Goal: Transaction & Acquisition: Download file/media

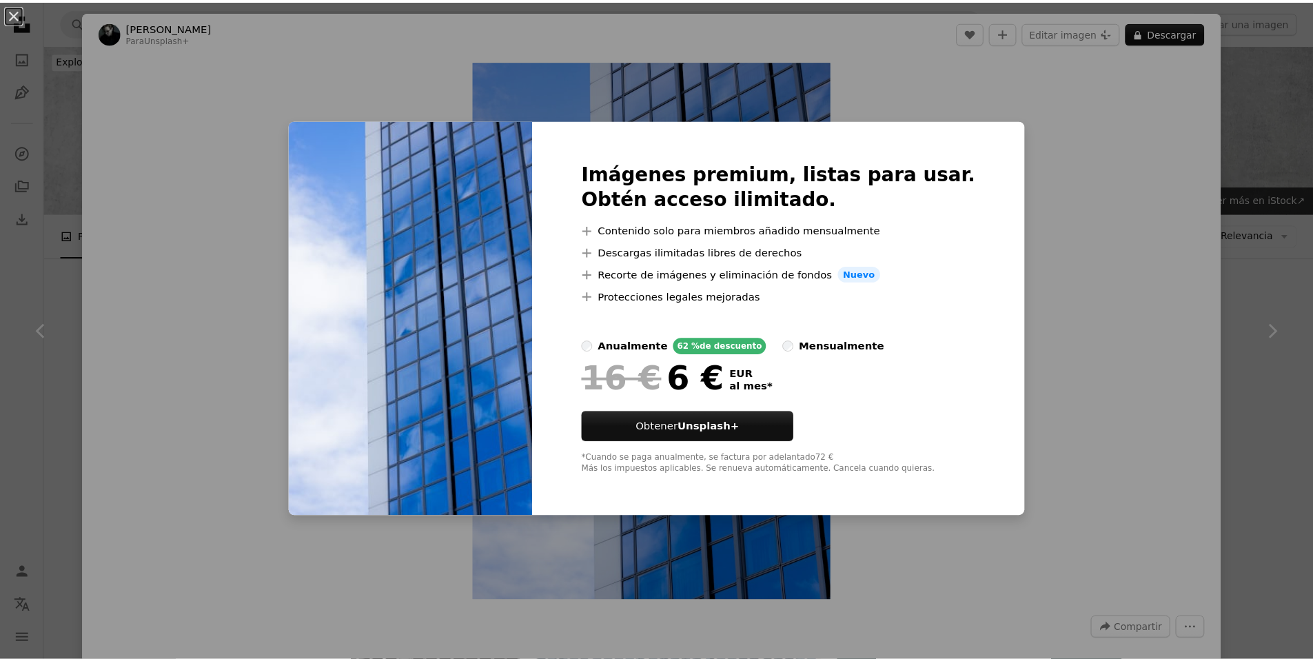
scroll to position [1379, 0]
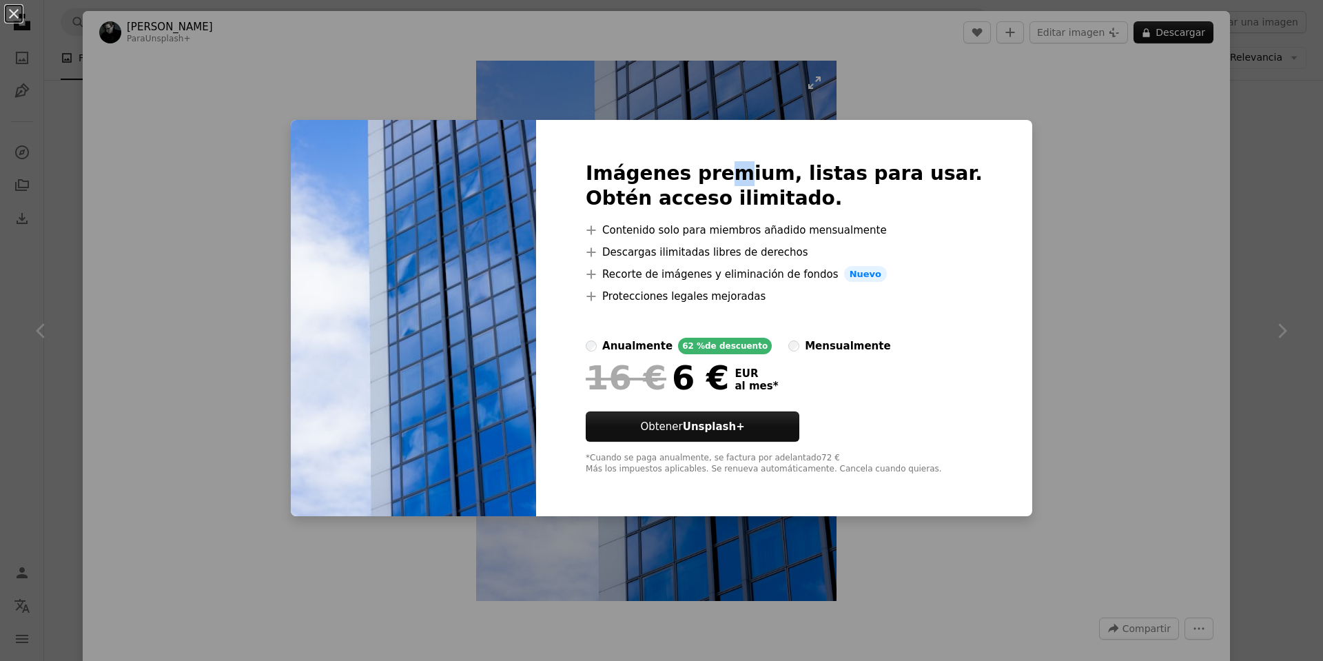
drag, startPoint x: 748, startPoint y: 86, endPoint x: 641, endPoint y: 111, distance: 109.7
click at [747, 86] on div "An X shape Imágenes premium, listas para usar. Obtén acceso ilimitado. A plus s…" at bounding box center [661, 330] width 1323 height 661
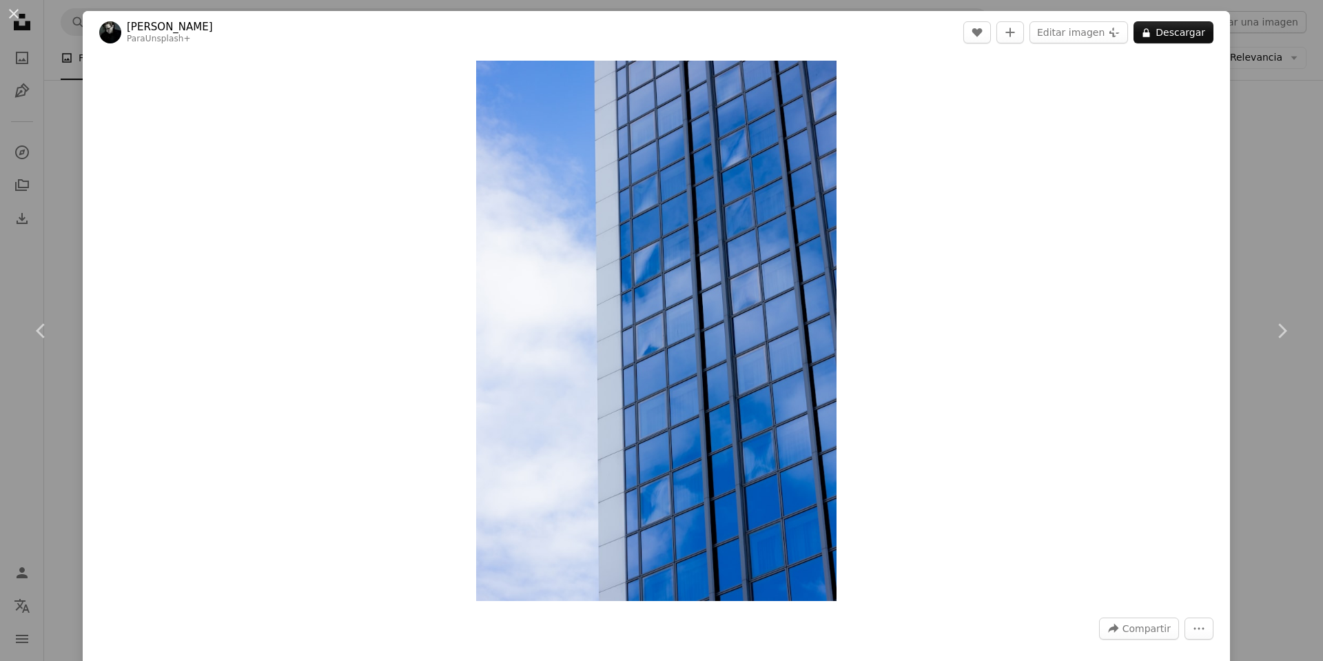
drag, startPoint x: 53, startPoint y: 96, endPoint x: 59, endPoint y: 101, distance: 7.5
click at [54, 101] on div "An X shape Chevron left Chevron right Andrew Petrischev Para Unsplash+ A heart …" at bounding box center [661, 330] width 1323 height 661
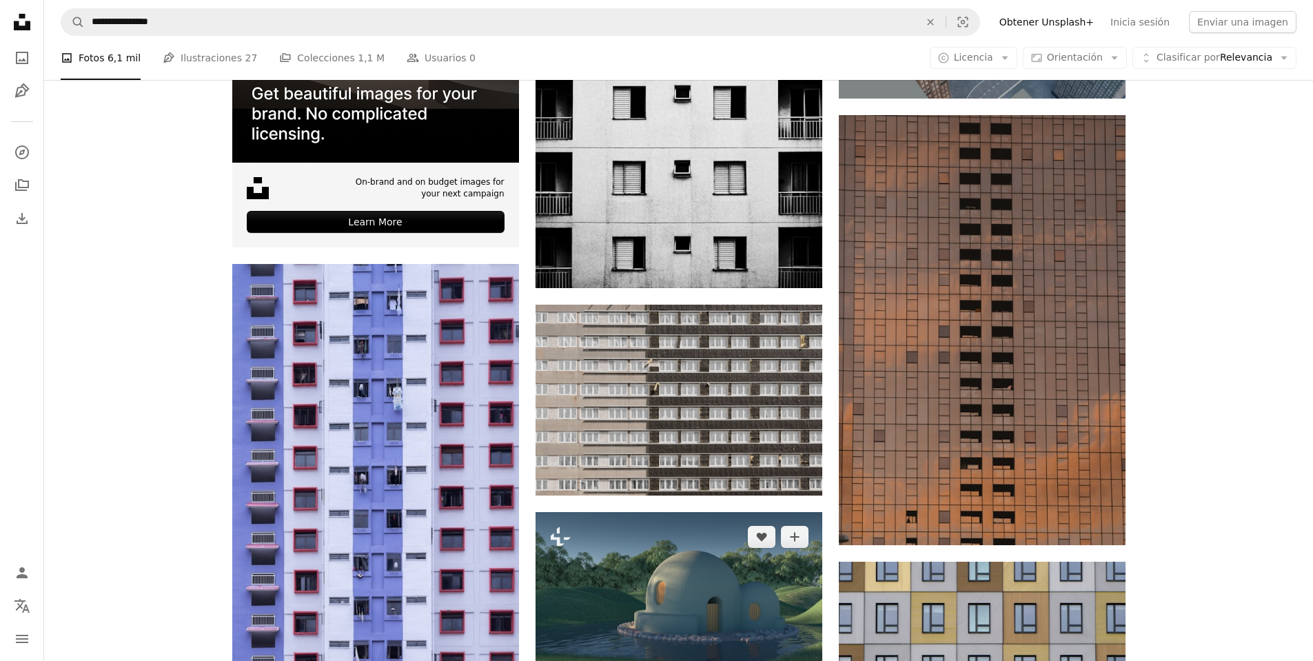
scroll to position [3584, 0]
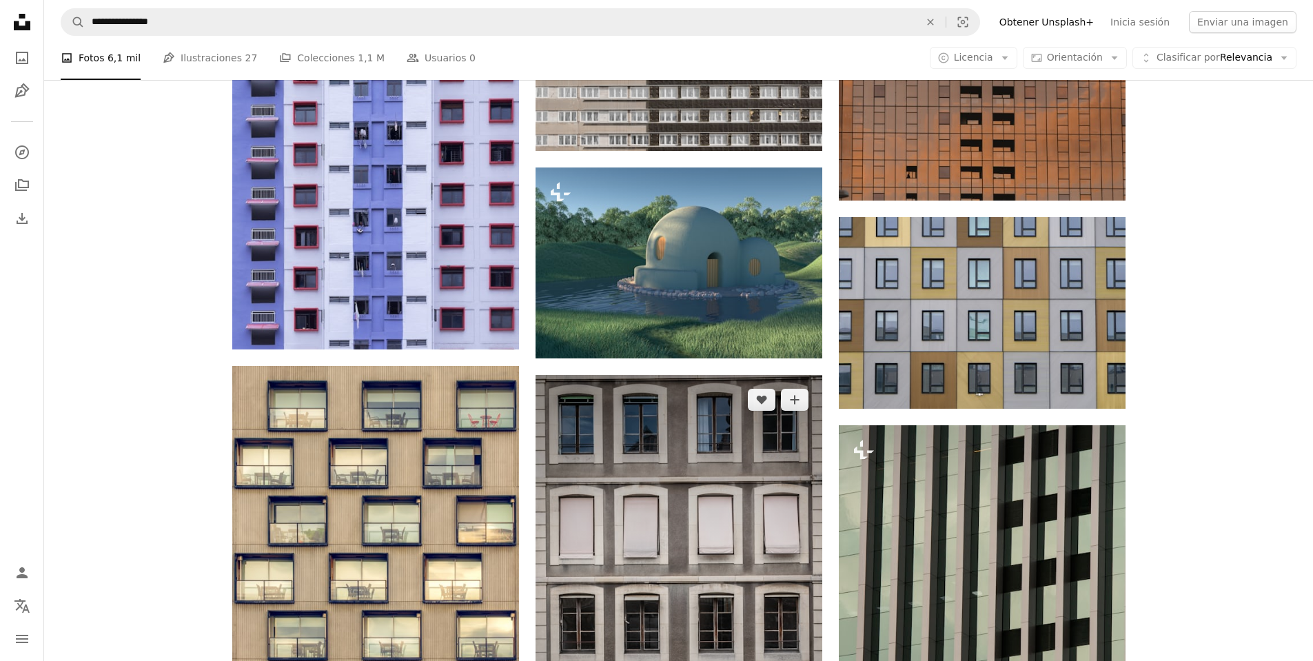
click at [722, 458] on img at bounding box center [679, 583] width 287 height 416
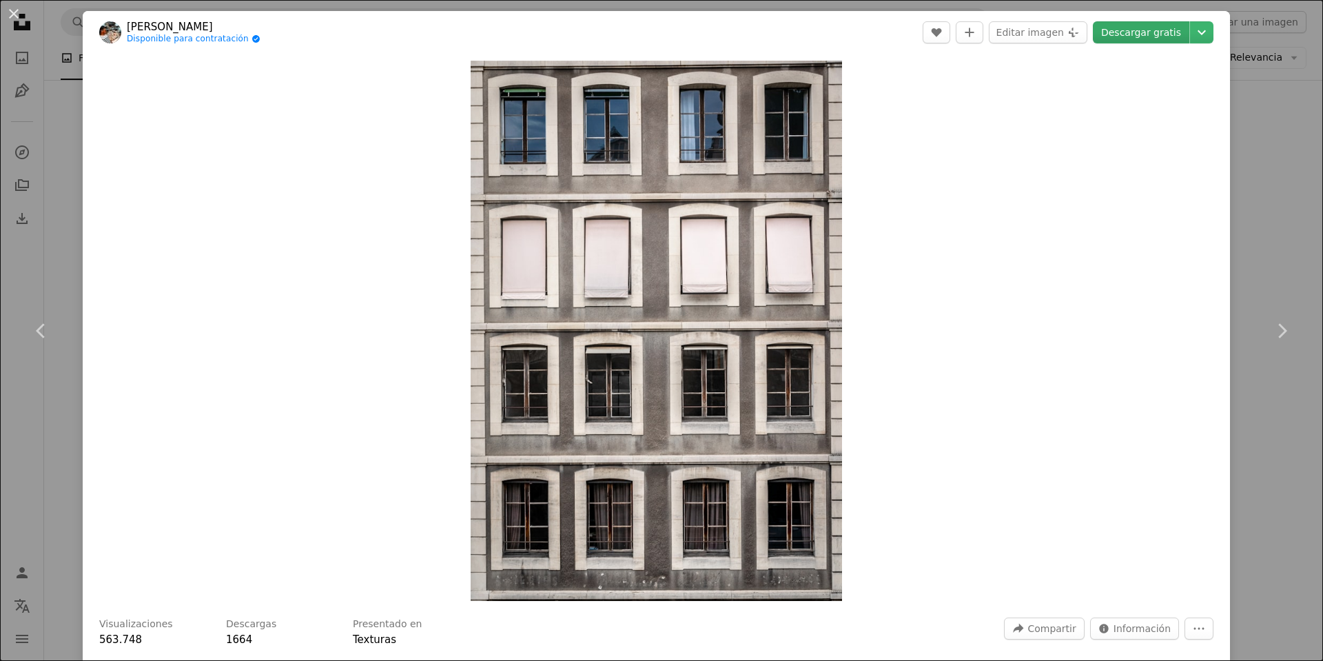
click at [1139, 34] on link "Descargar gratis" at bounding box center [1141, 32] width 96 height 22
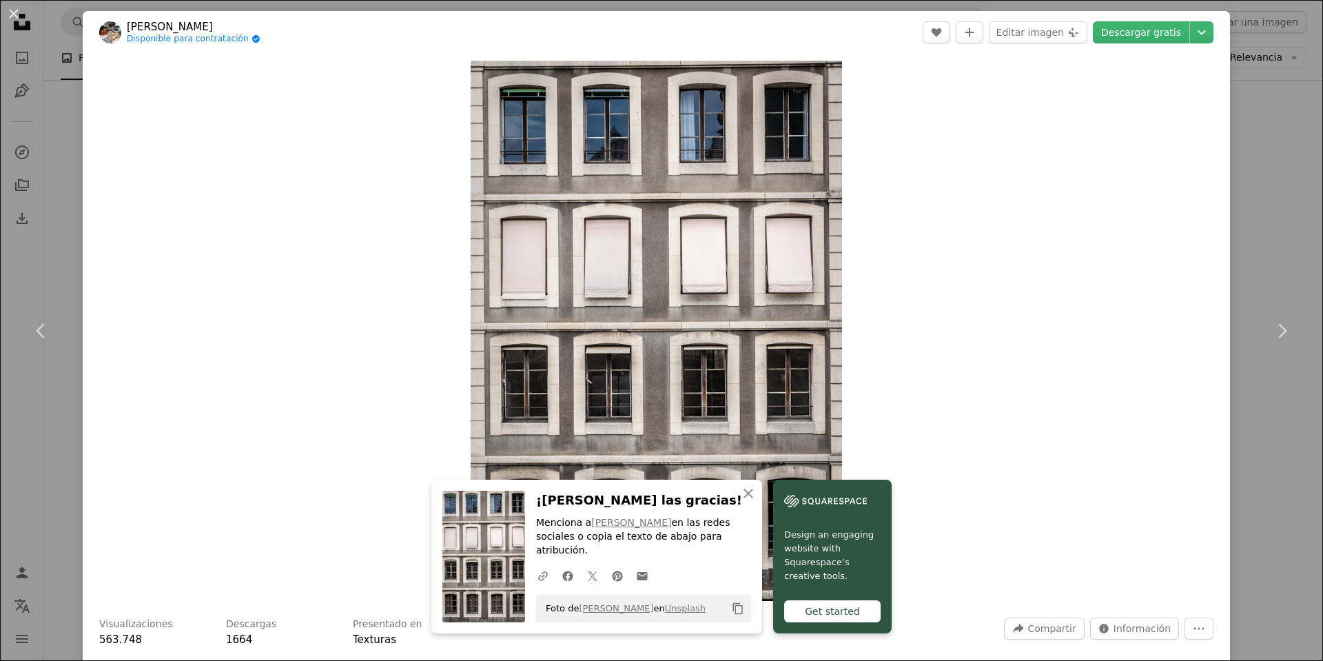
click at [69, 149] on div "An X shape Chevron left Chevron right Tom Podmore Disponible para contratación …" at bounding box center [661, 330] width 1323 height 661
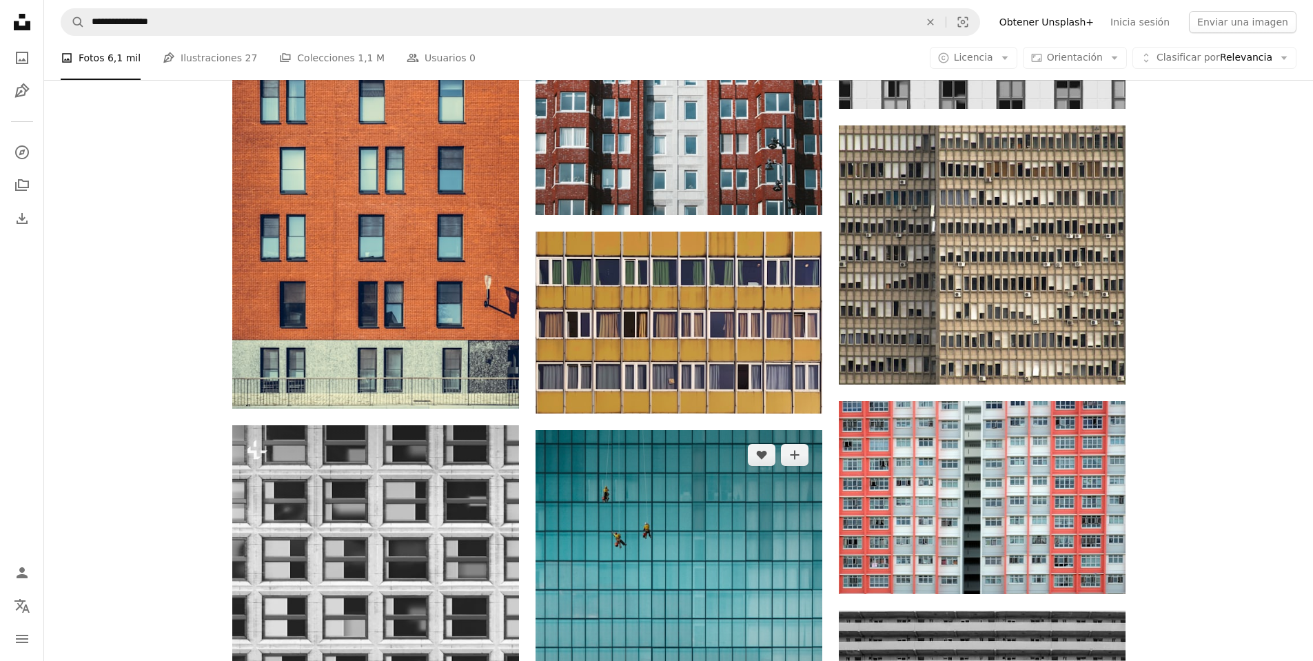
scroll to position [1103, 0]
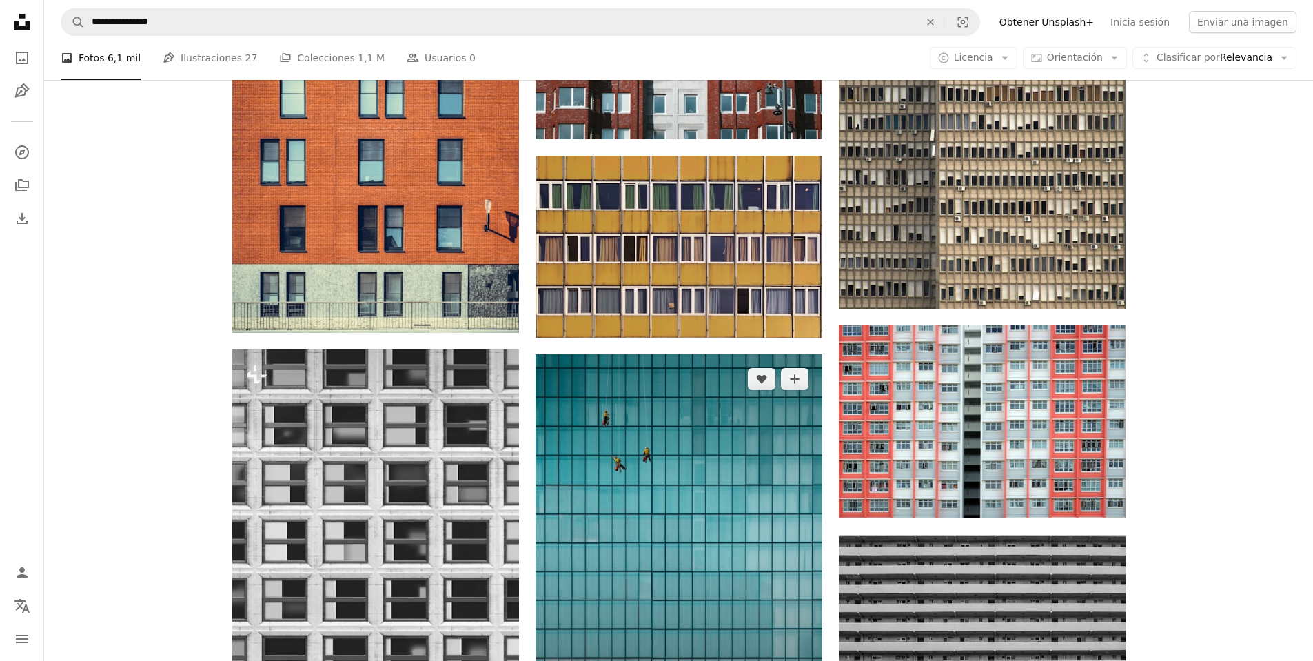
click at [700, 354] on img at bounding box center [679, 533] width 287 height 358
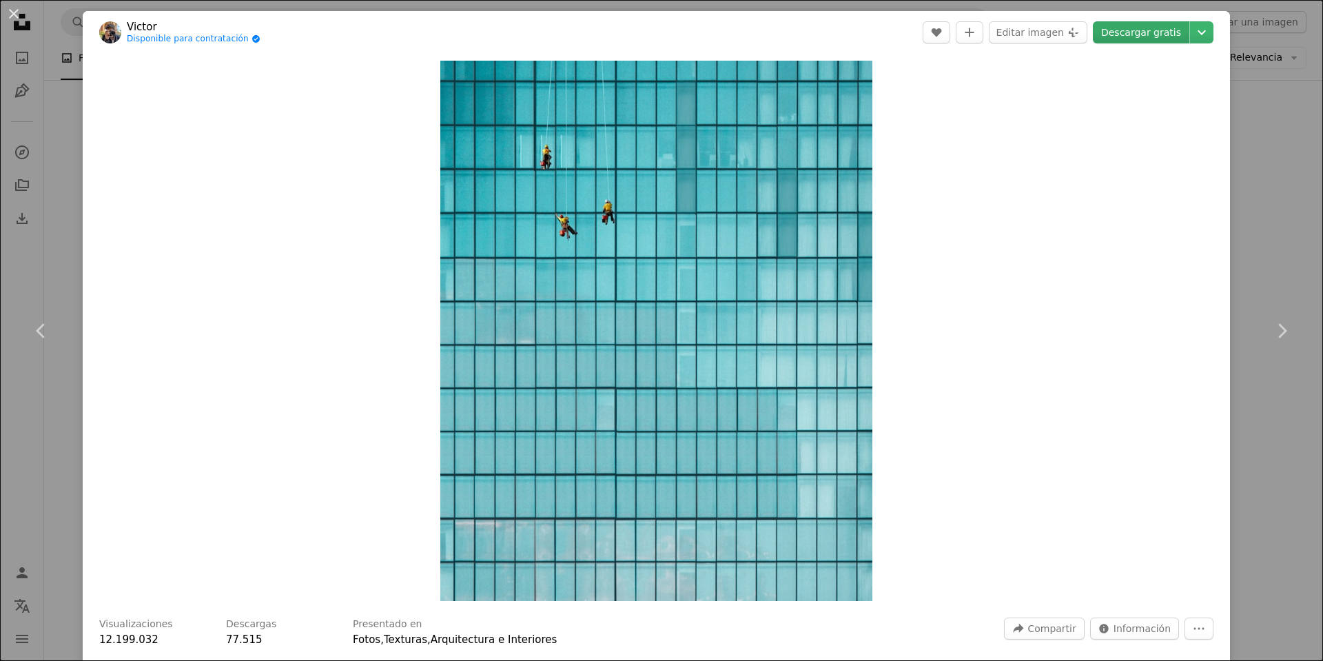
click at [1119, 32] on link "Descargar gratis" at bounding box center [1141, 32] width 96 height 22
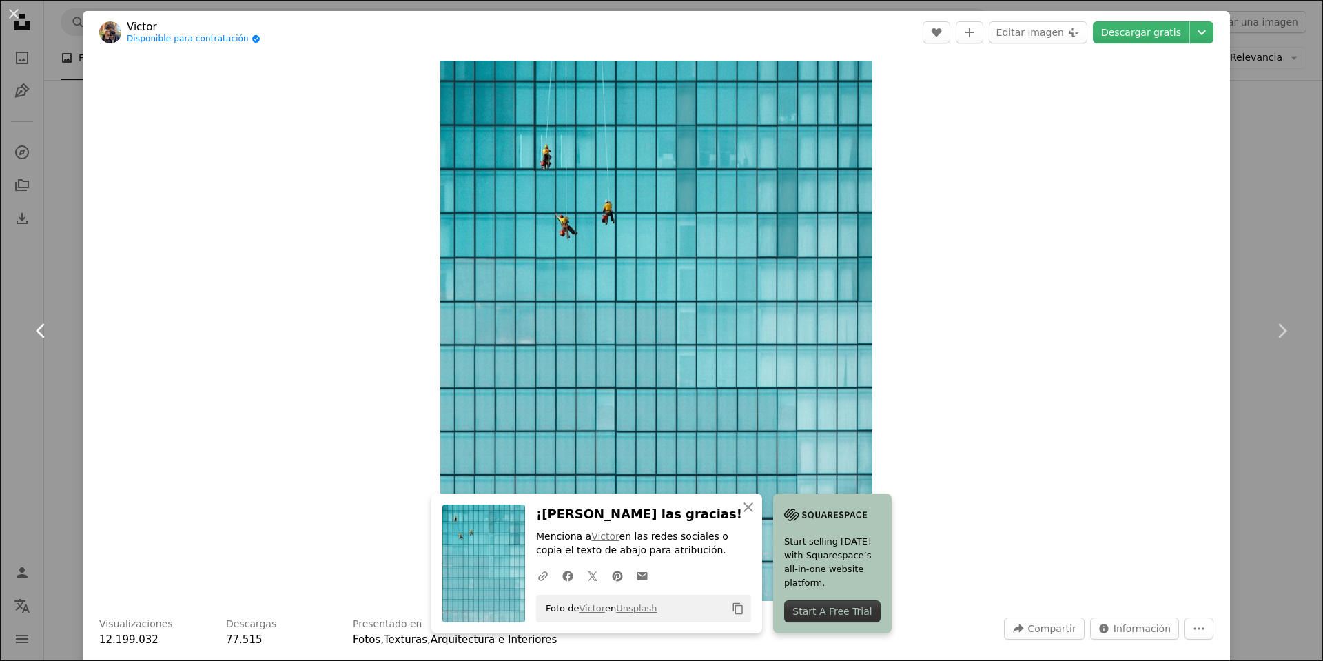
click at [75, 316] on link "Chevron left" at bounding box center [41, 331] width 83 height 132
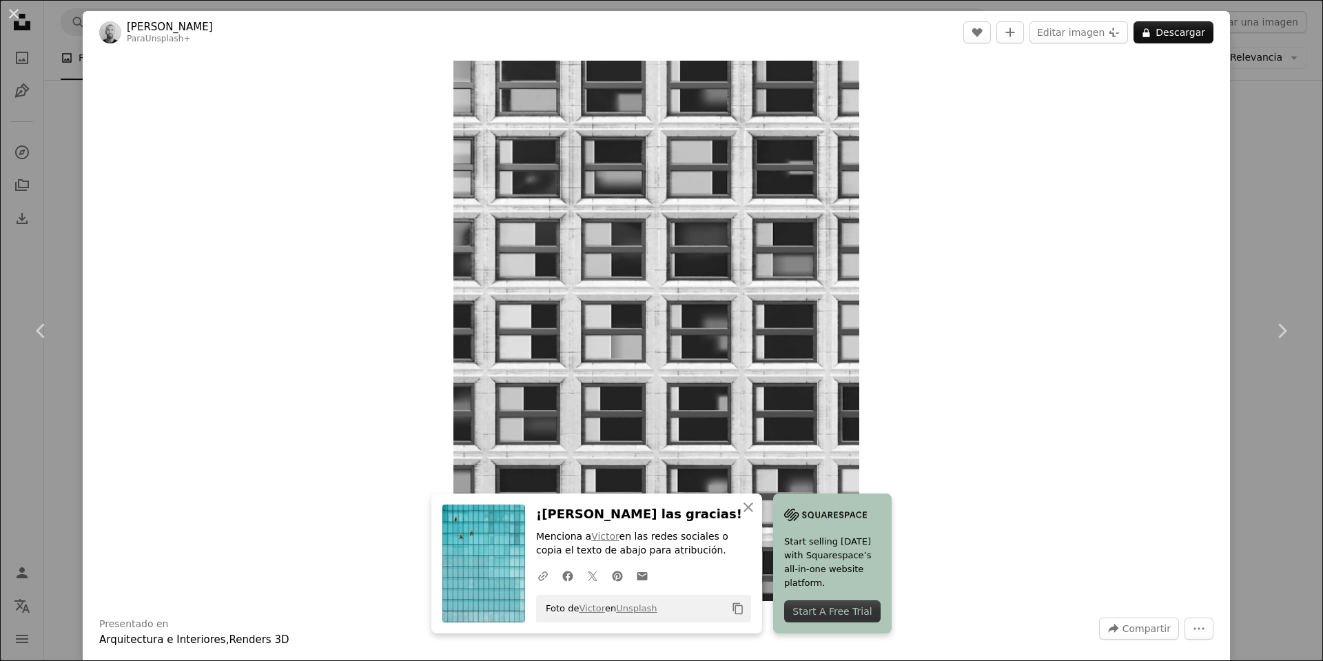
click at [42, 184] on div "An X shape Chevron left Chevron right Mike Hindle Para Unsplash+ A heart A plus…" at bounding box center [661, 330] width 1323 height 661
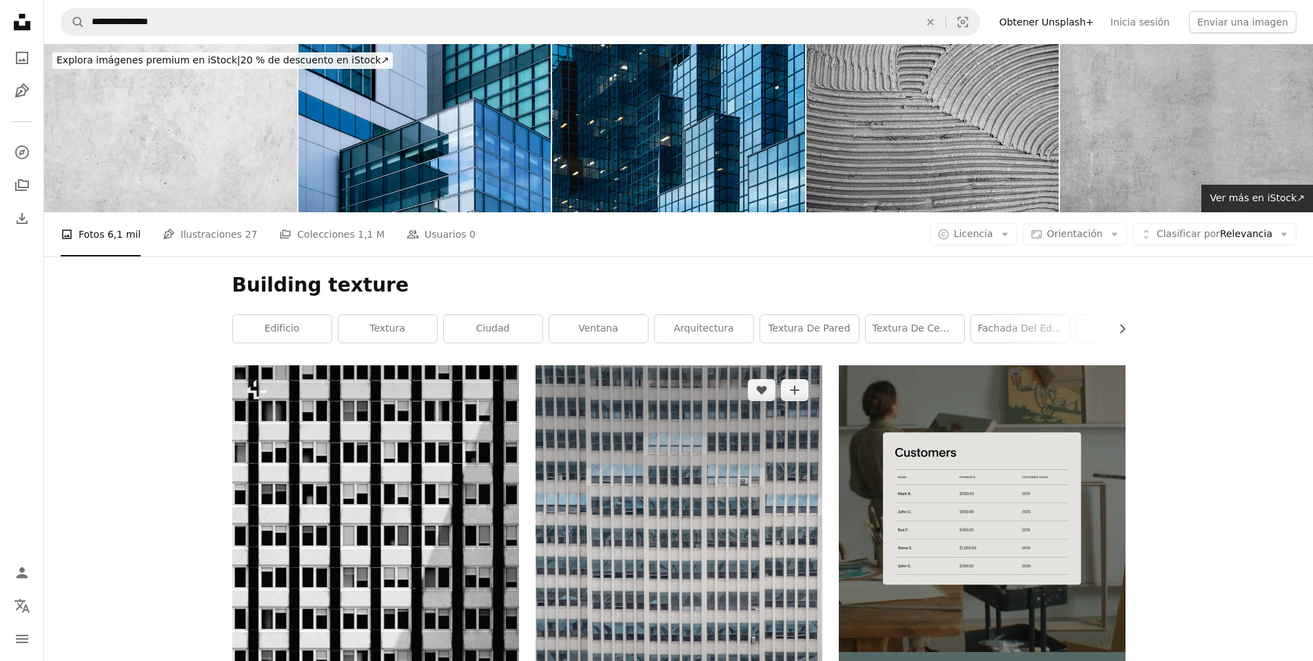
click at [609, 365] on img at bounding box center [679, 580] width 287 height 430
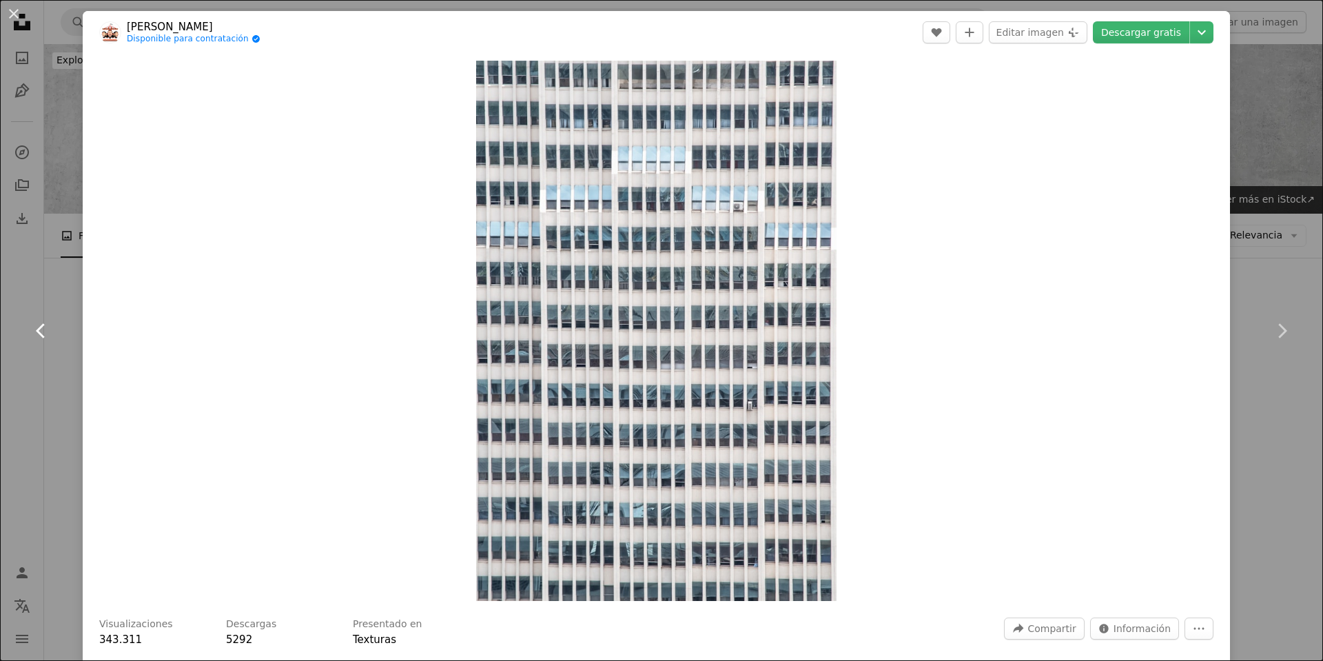
click at [48, 360] on link "Chevron left" at bounding box center [41, 331] width 83 height 132
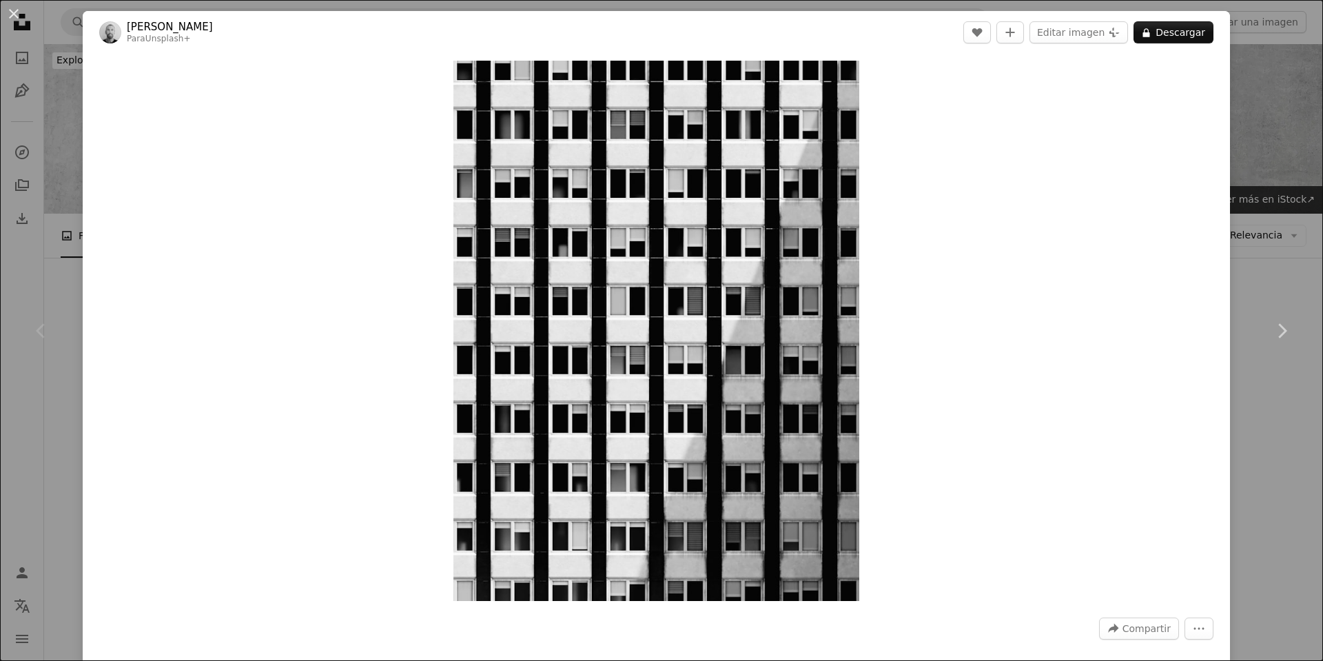
click at [1228, 163] on div "An X shape Chevron left Chevron right Mike Hindle Para Unsplash+ A heart A plus…" at bounding box center [661, 330] width 1323 height 661
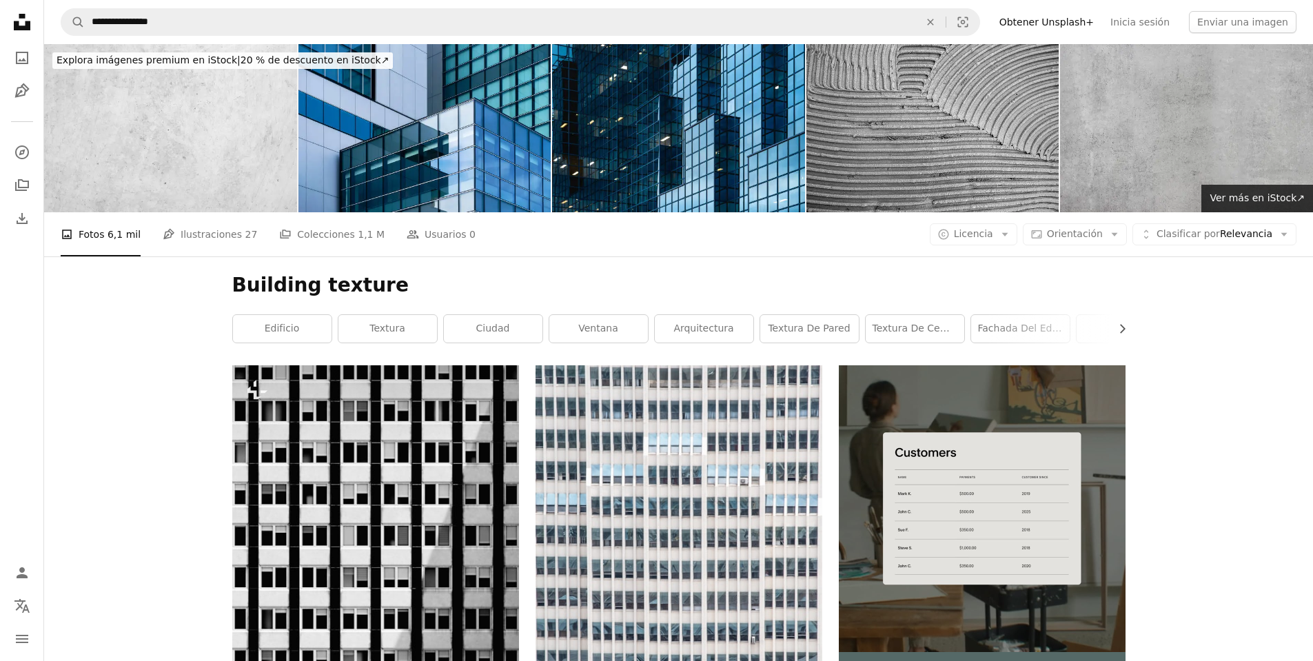
click at [414, 2] on nav "**********" at bounding box center [678, 22] width 1269 height 44
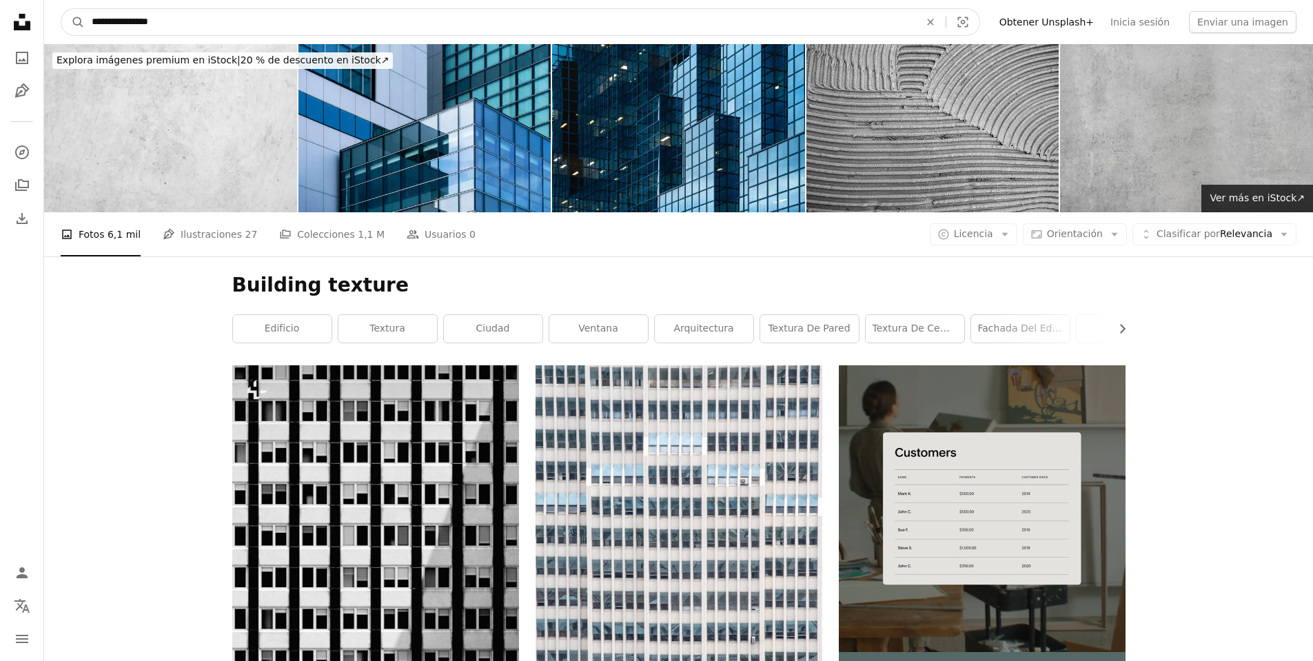
click at [409, 16] on input "**********" at bounding box center [500, 22] width 831 height 26
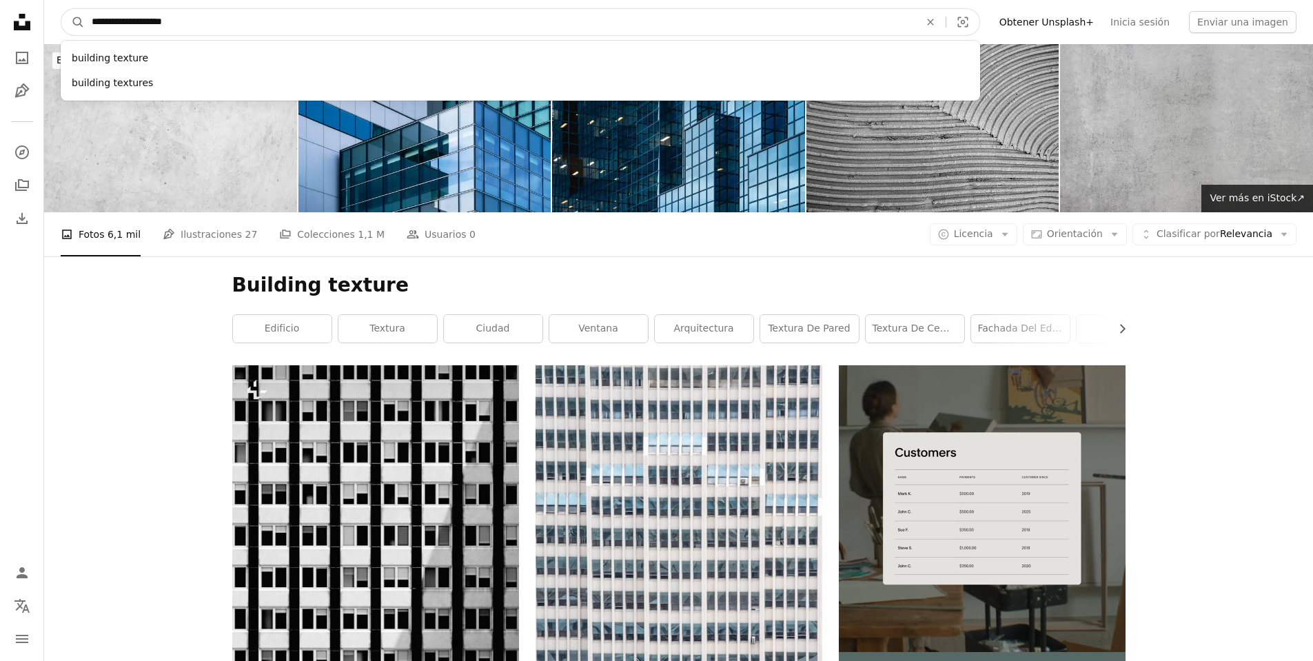
type input "**********"
click button "A magnifying glass" at bounding box center [72, 22] width 23 height 26
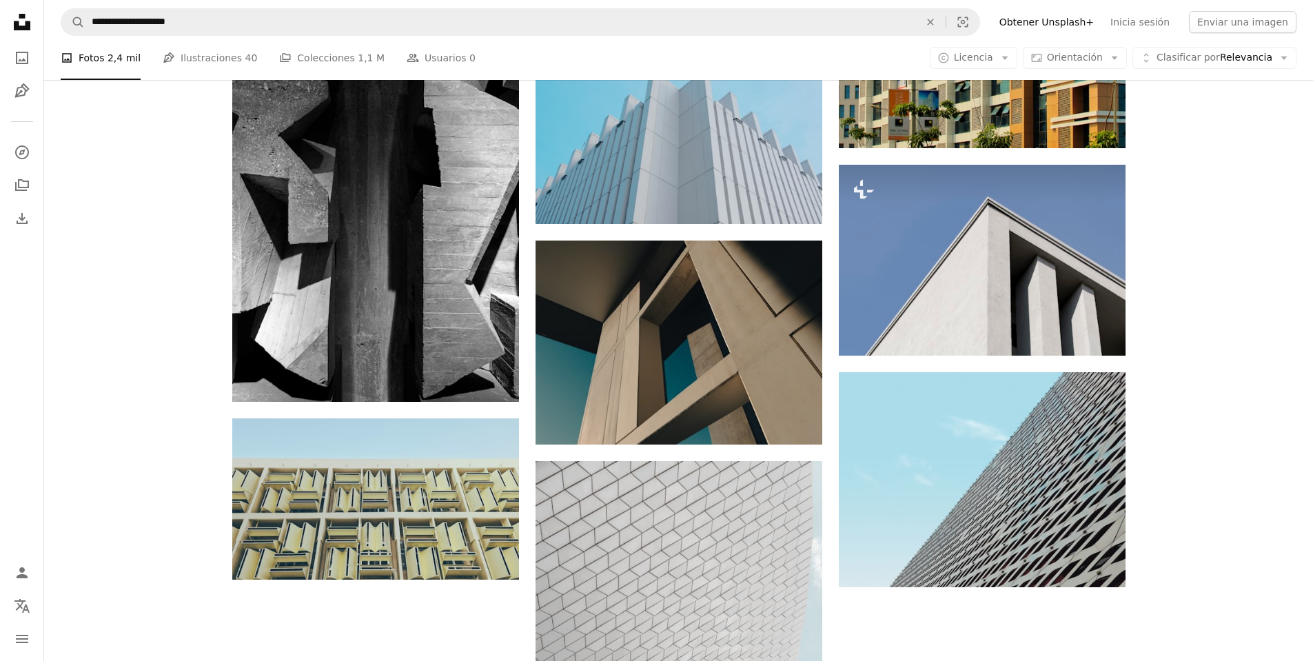
scroll to position [1585, 0]
